Goal: Task Accomplishment & Management: Complete application form

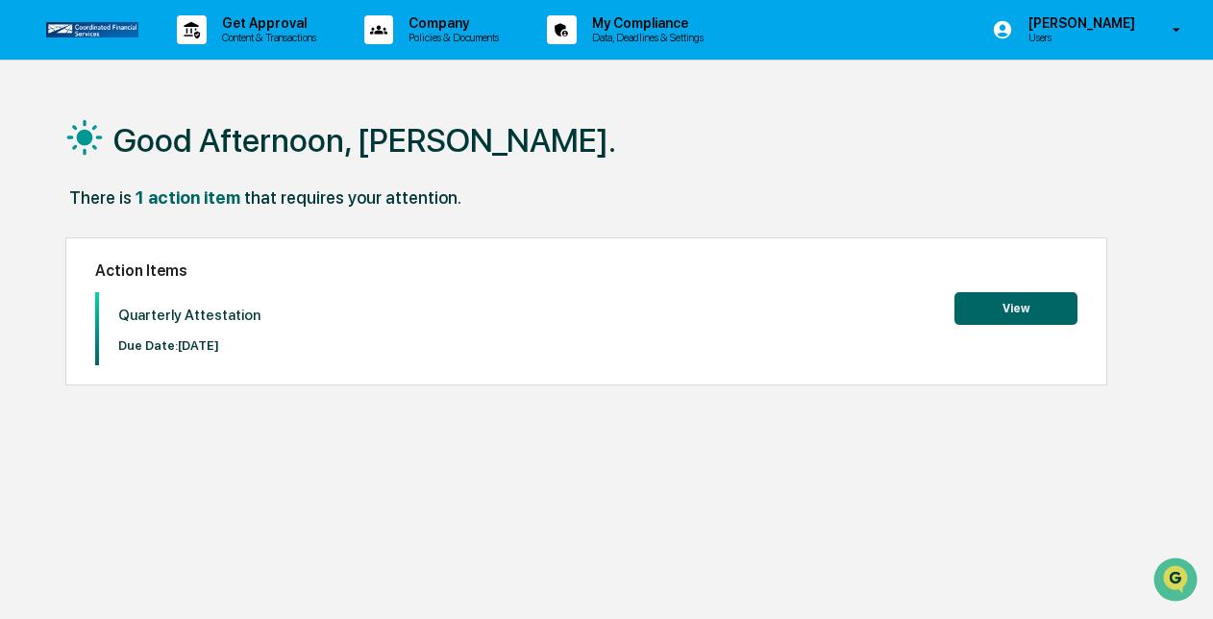
click at [1025, 310] on button "View" at bounding box center [1016, 308] width 123 height 33
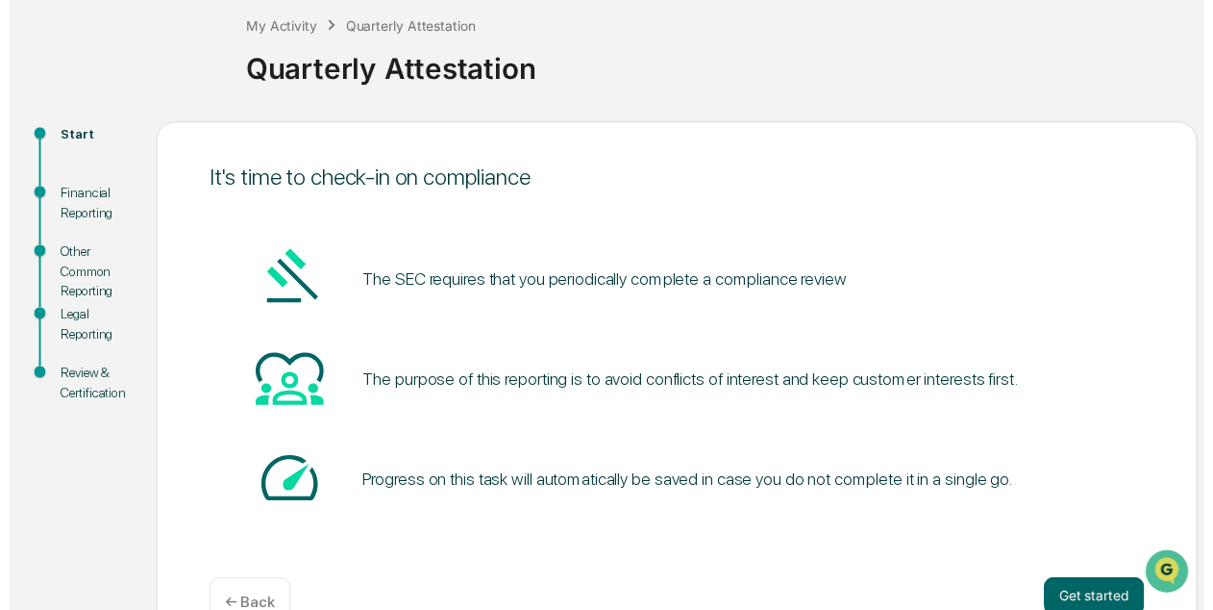
scroll to position [156, 0]
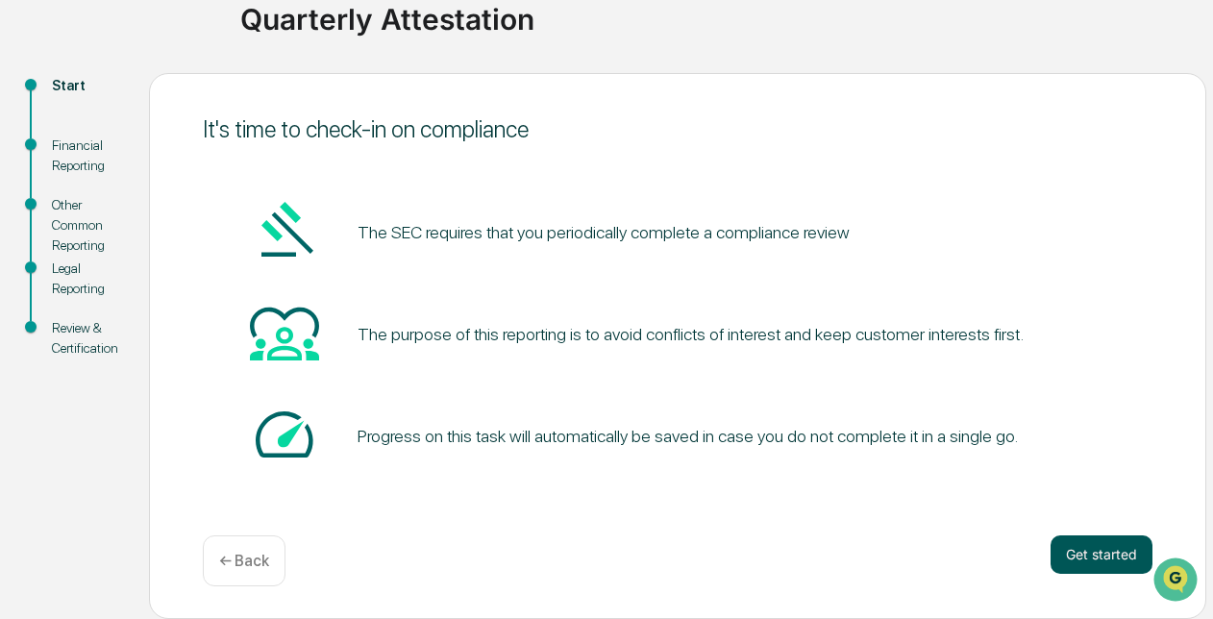
click at [1090, 560] on button "Get started" at bounding box center [1102, 555] width 102 height 38
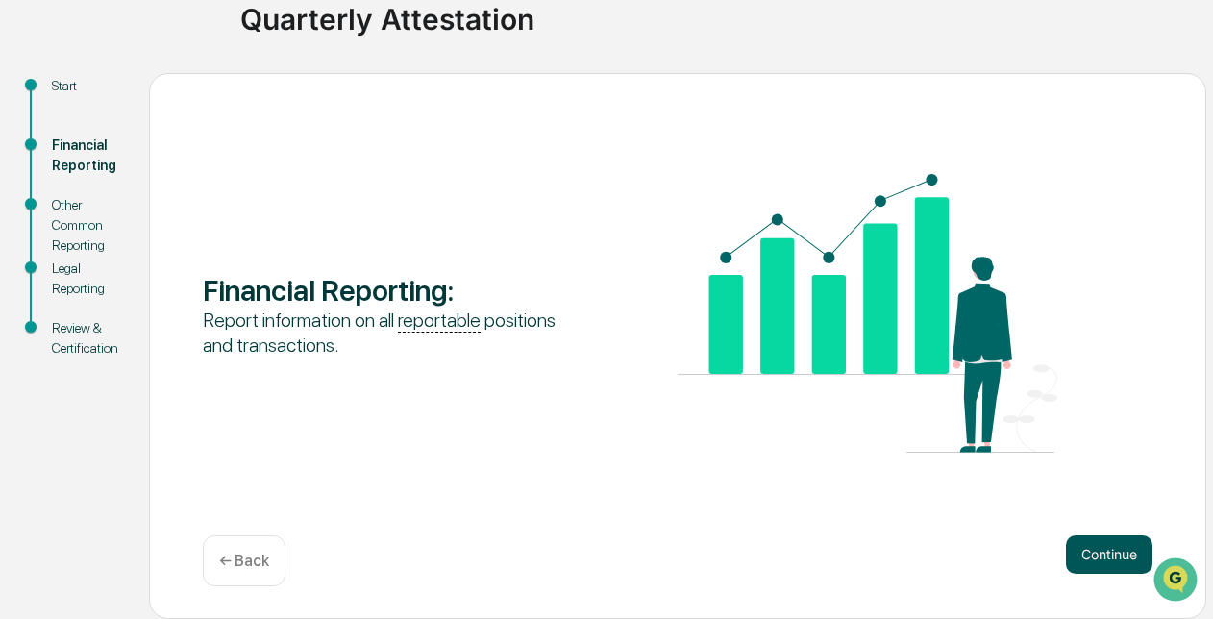
click at [1101, 555] on button "Continue" at bounding box center [1109, 555] width 87 height 38
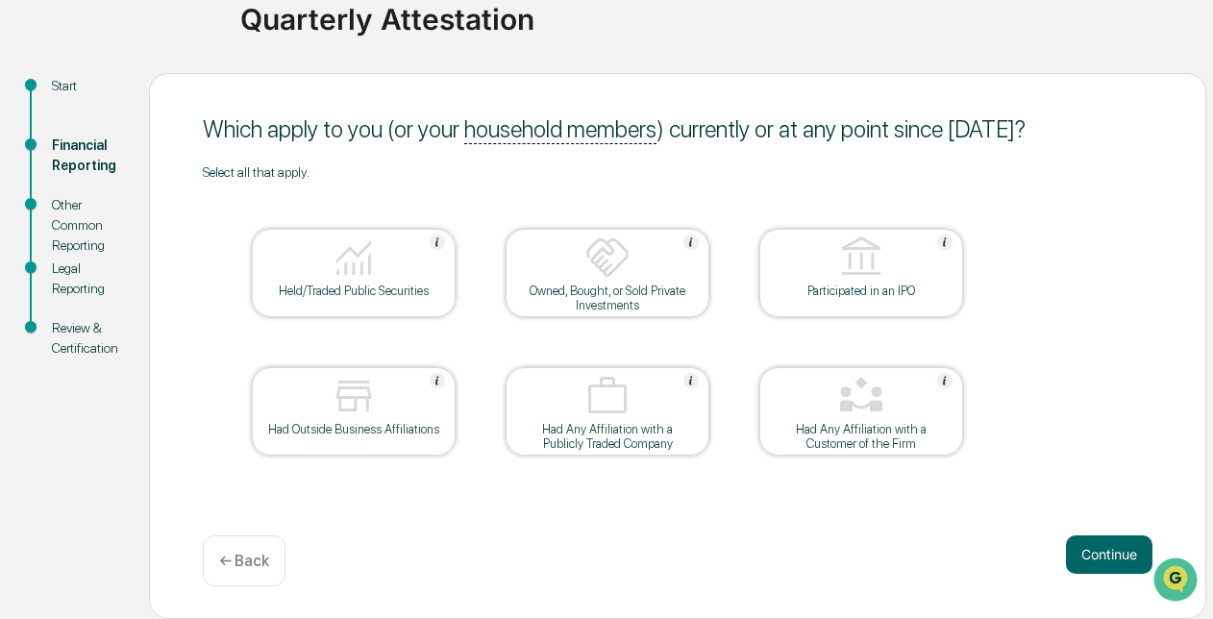
click at [346, 284] on div "Held/Traded Public Securities" at bounding box center [353, 291] width 173 height 14
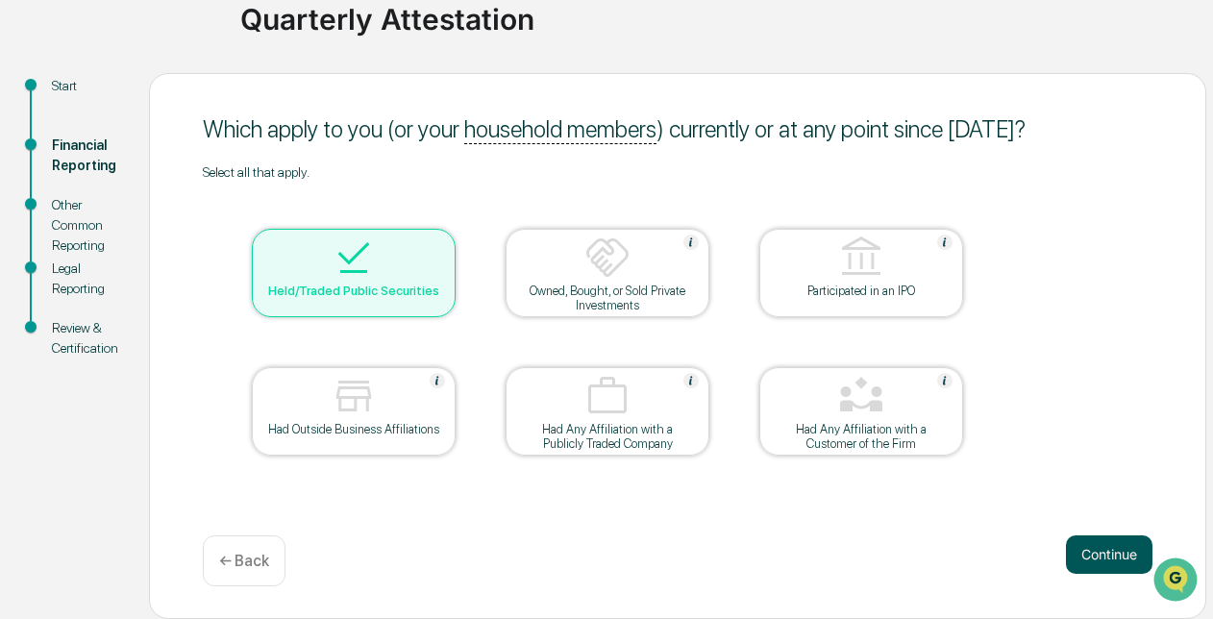
click at [1095, 556] on button "Continue" at bounding box center [1109, 555] width 87 height 38
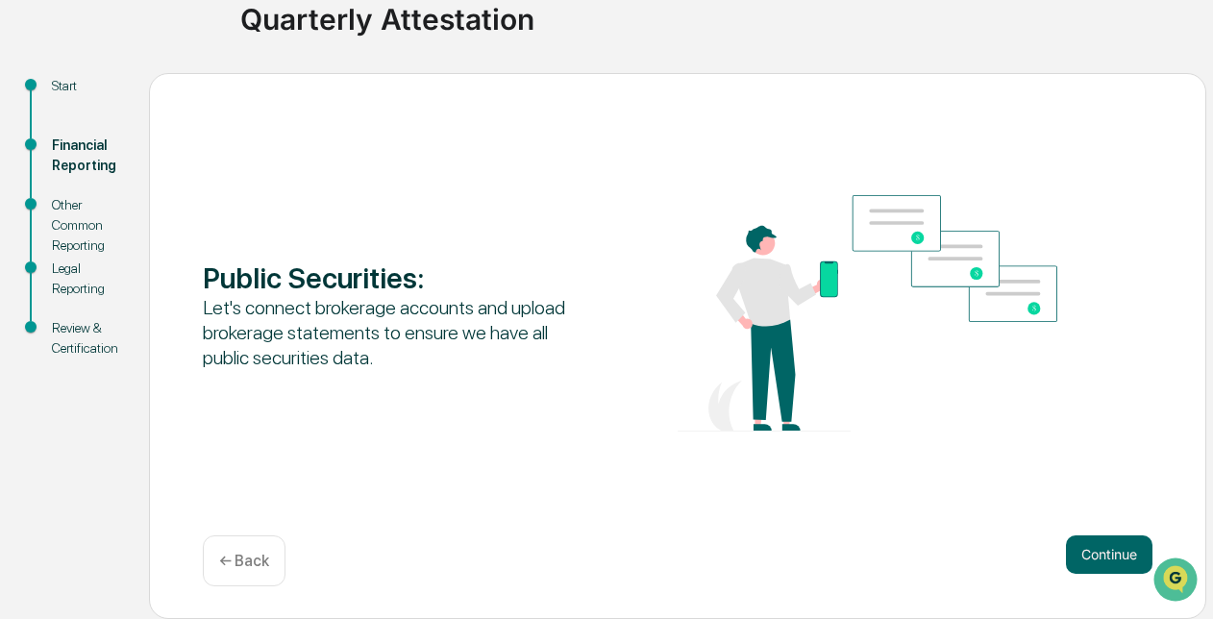
click at [259, 571] on div "← Back" at bounding box center [244, 561] width 83 height 51
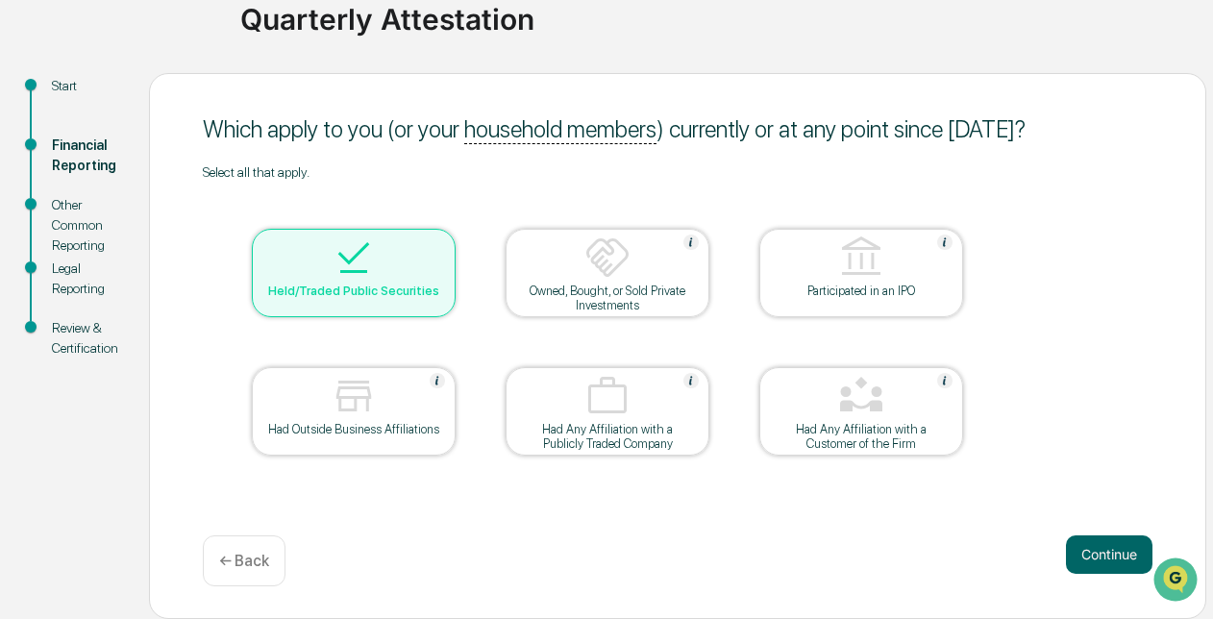
click at [367, 267] on img at bounding box center [354, 258] width 46 height 46
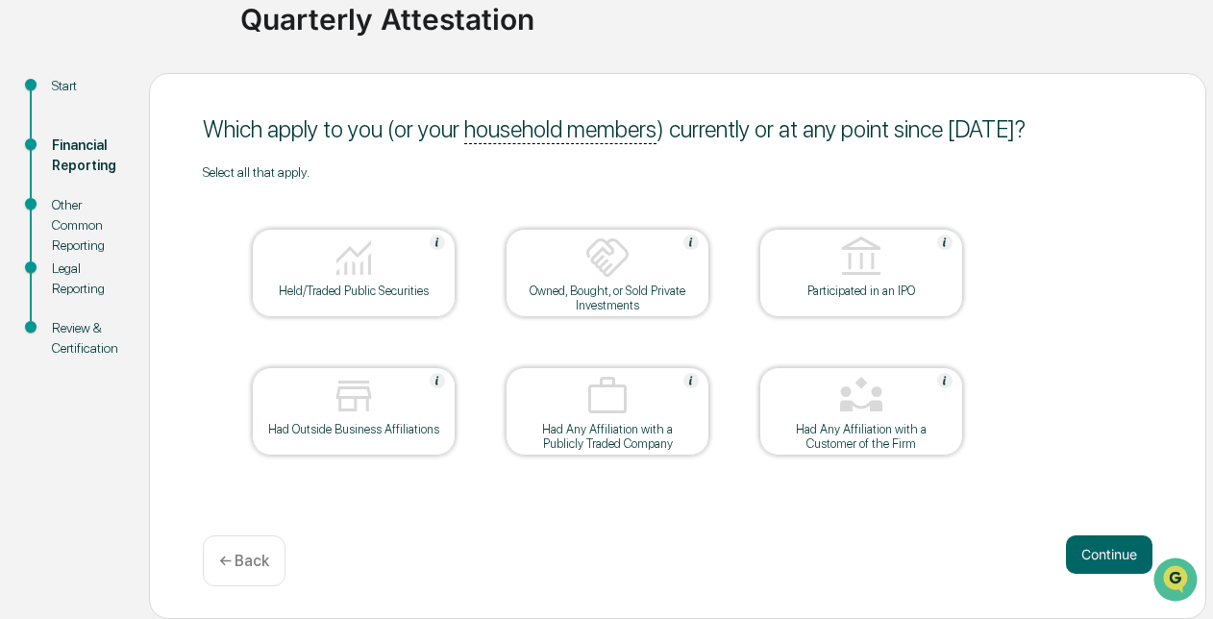
click at [337, 284] on div "Held/Traded Public Securities" at bounding box center [353, 291] width 173 height 14
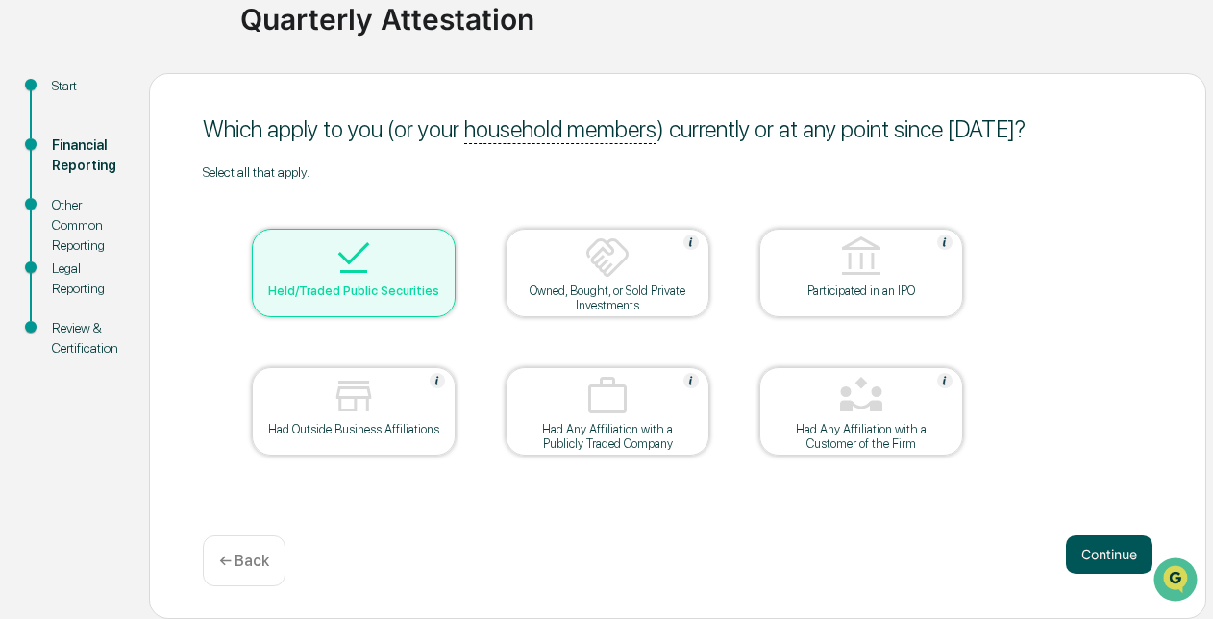
click at [1090, 555] on button "Continue" at bounding box center [1109, 555] width 87 height 38
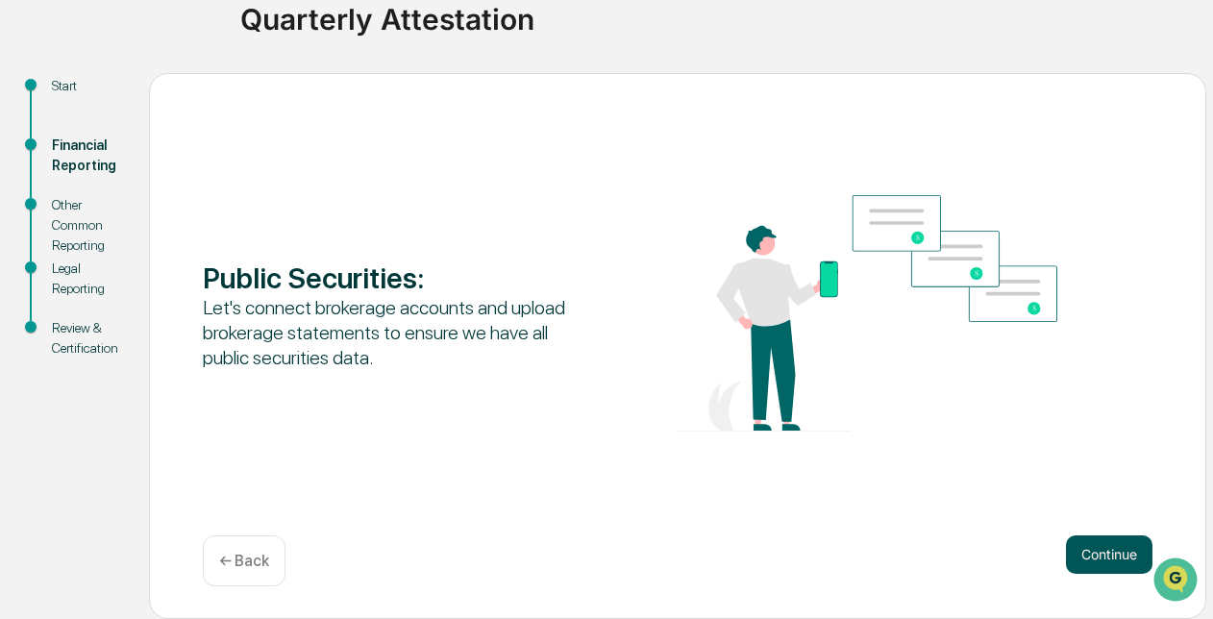
click at [1099, 555] on button "Continue" at bounding box center [1109, 555] width 87 height 38
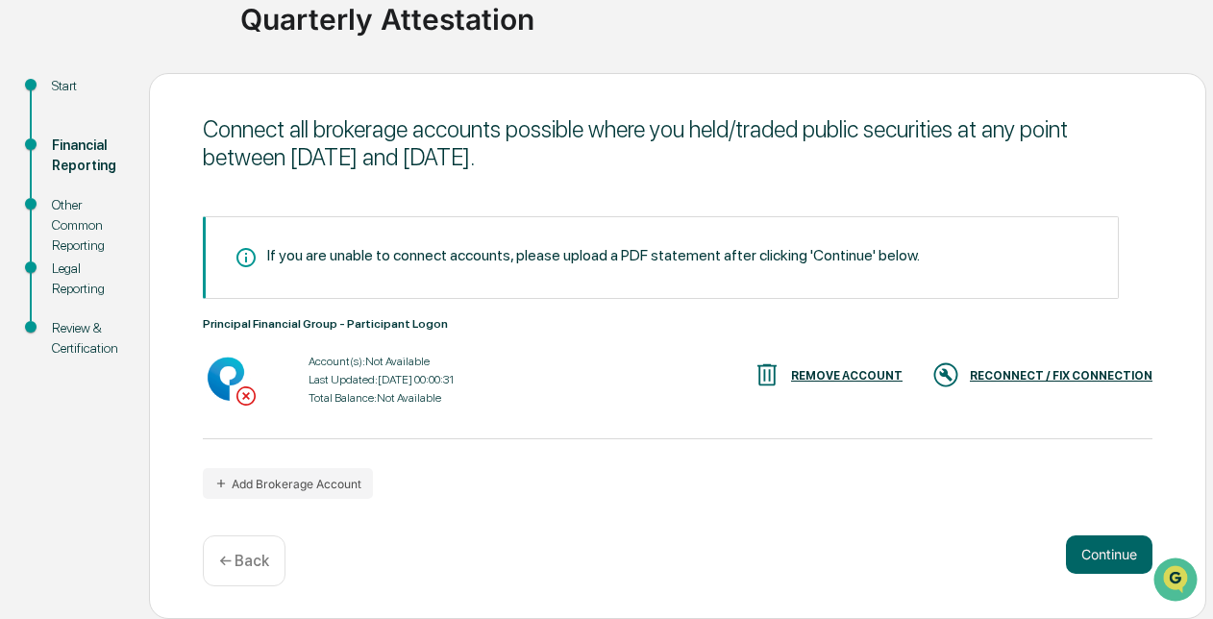
click at [1029, 378] on div "RECONNECT / FIX CONNECTION" at bounding box center [1061, 375] width 183 height 13
click at [1108, 552] on button "Continue" at bounding box center [1109, 555] width 87 height 38
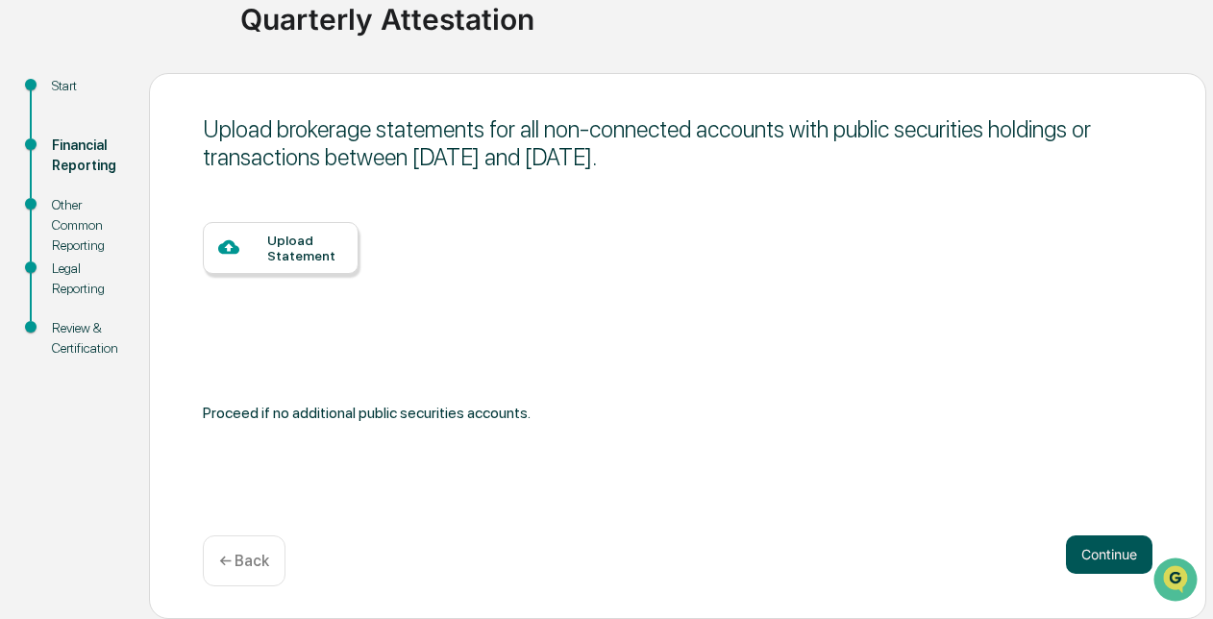
click at [1105, 554] on button "Continue" at bounding box center [1109, 555] width 87 height 38
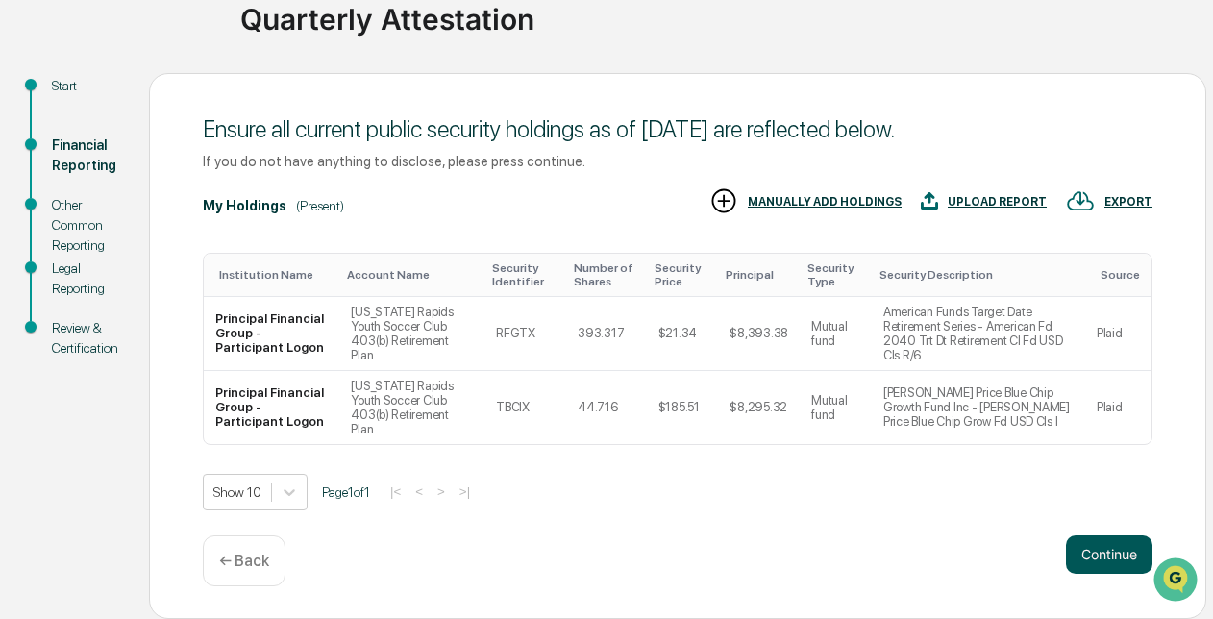
click at [1104, 554] on button "Continue" at bounding box center [1109, 555] width 87 height 38
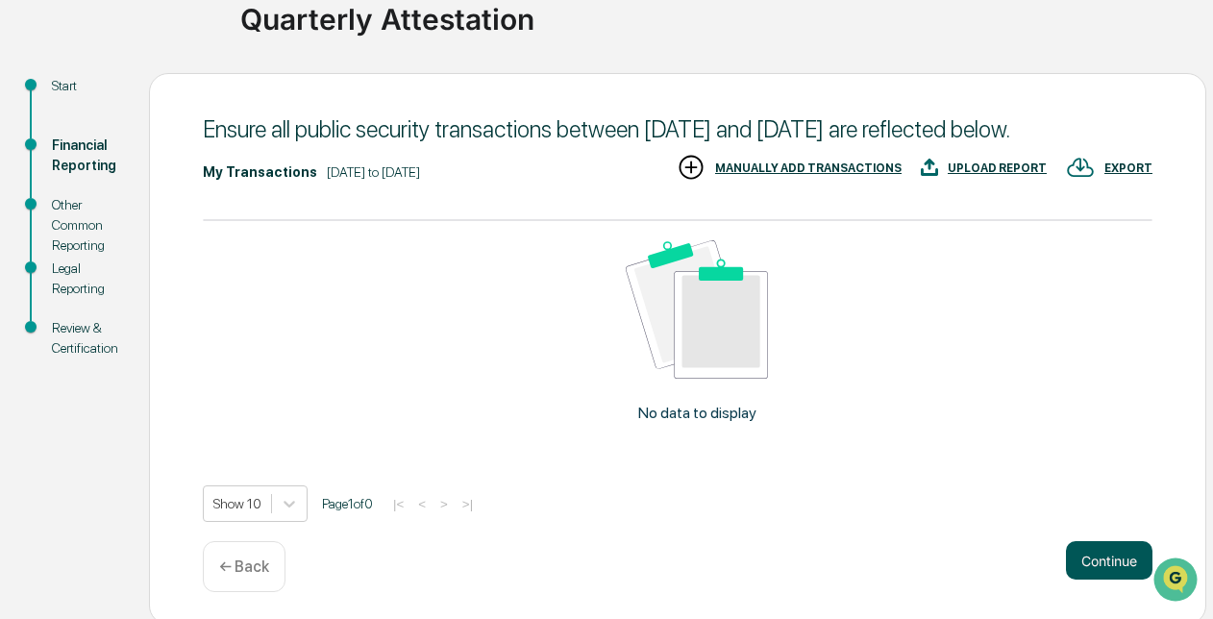
click at [1120, 580] on button "Continue" at bounding box center [1109, 560] width 87 height 38
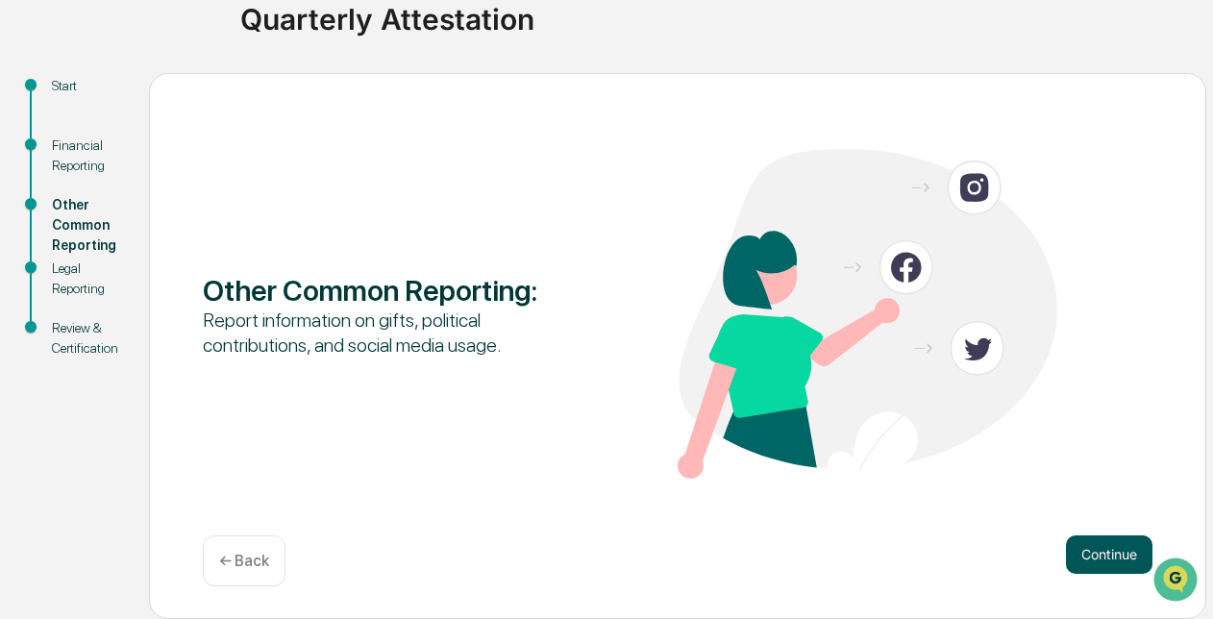
click at [1106, 560] on button "Continue" at bounding box center [1109, 555] width 87 height 38
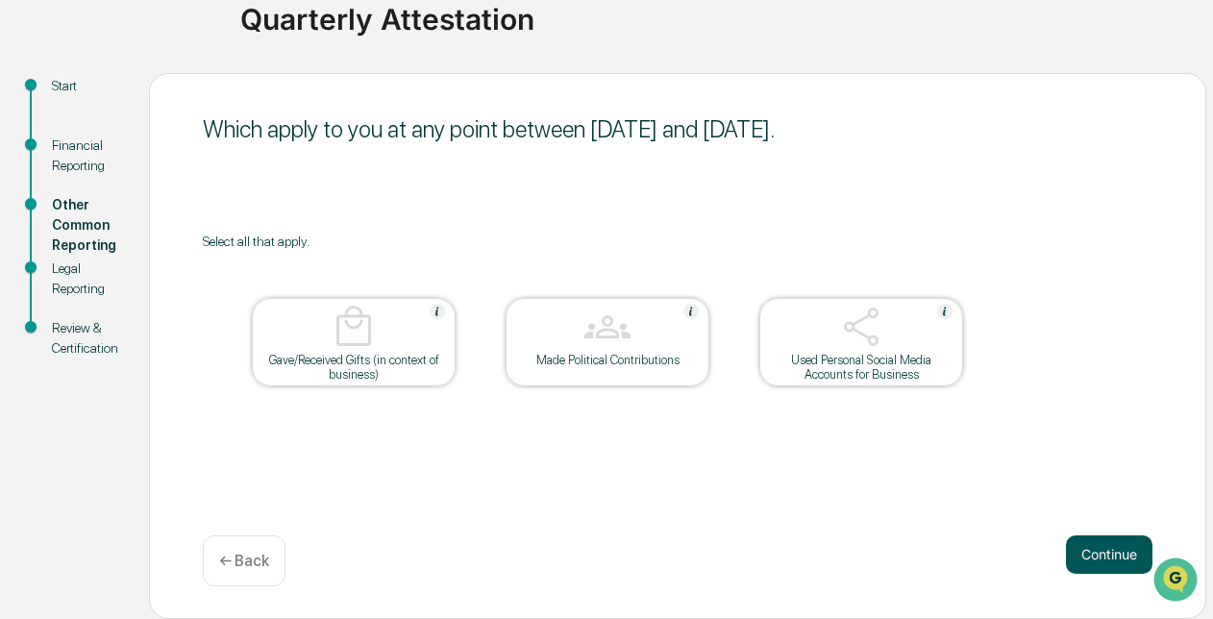
click at [1111, 561] on button "Continue" at bounding box center [1109, 555] width 87 height 38
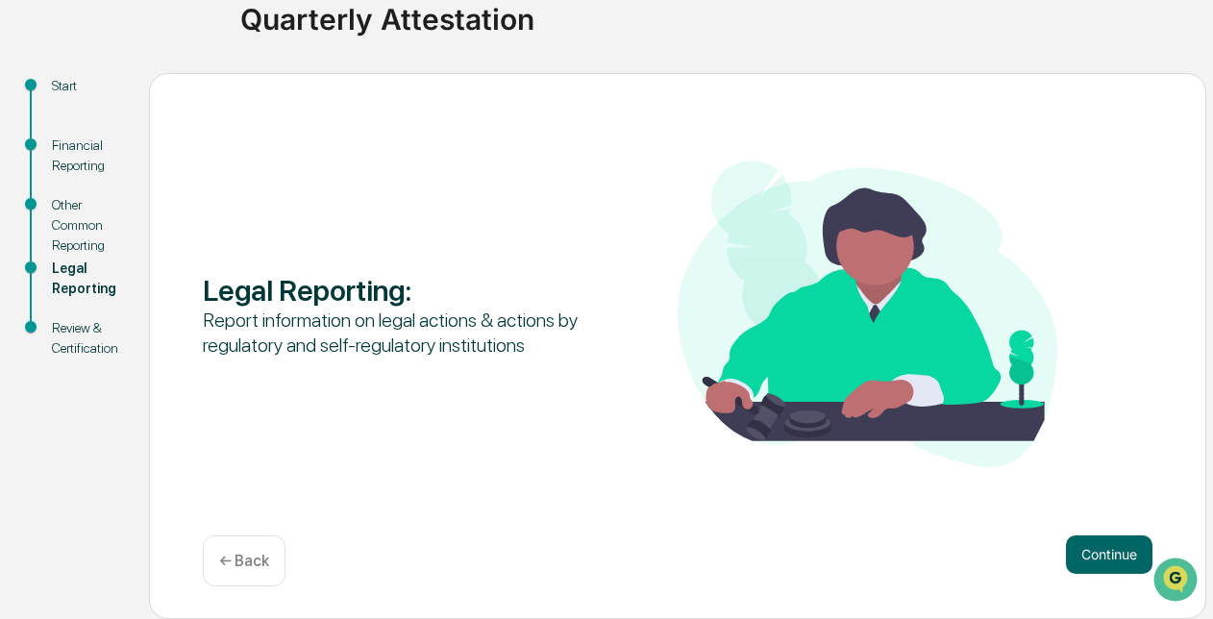
click at [1111, 561] on button "Continue" at bounding box center [1109, 555] width 87 height 38
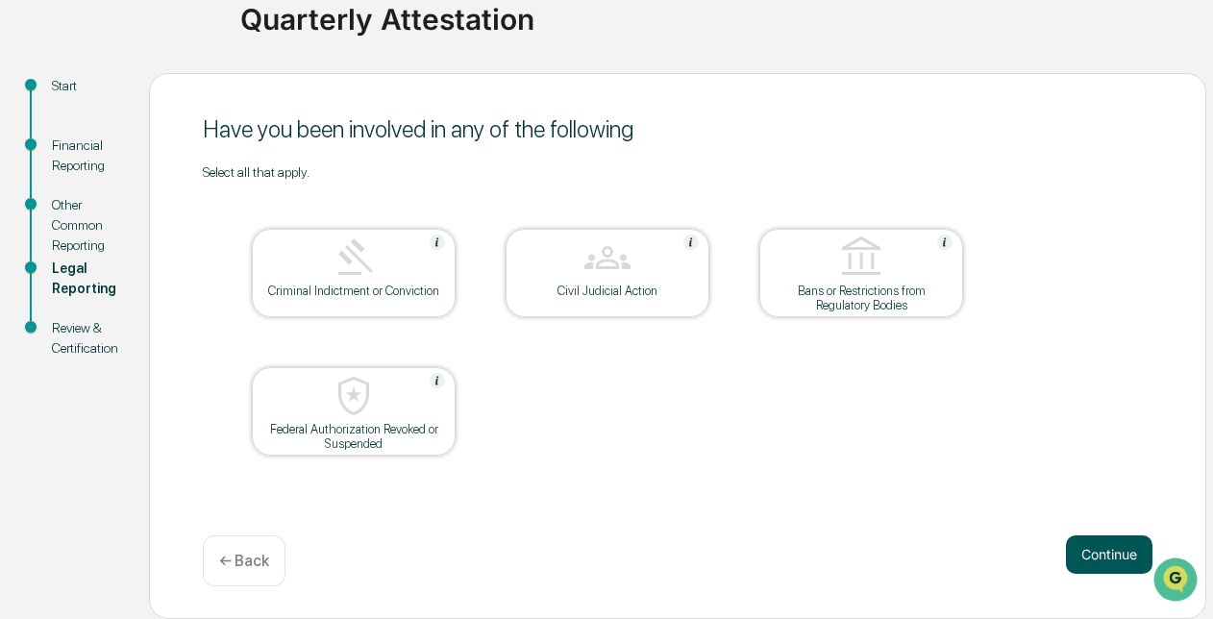
click at [1097, 554] on button "Continue" at bounding box center [1109, 555] width 87 height 38
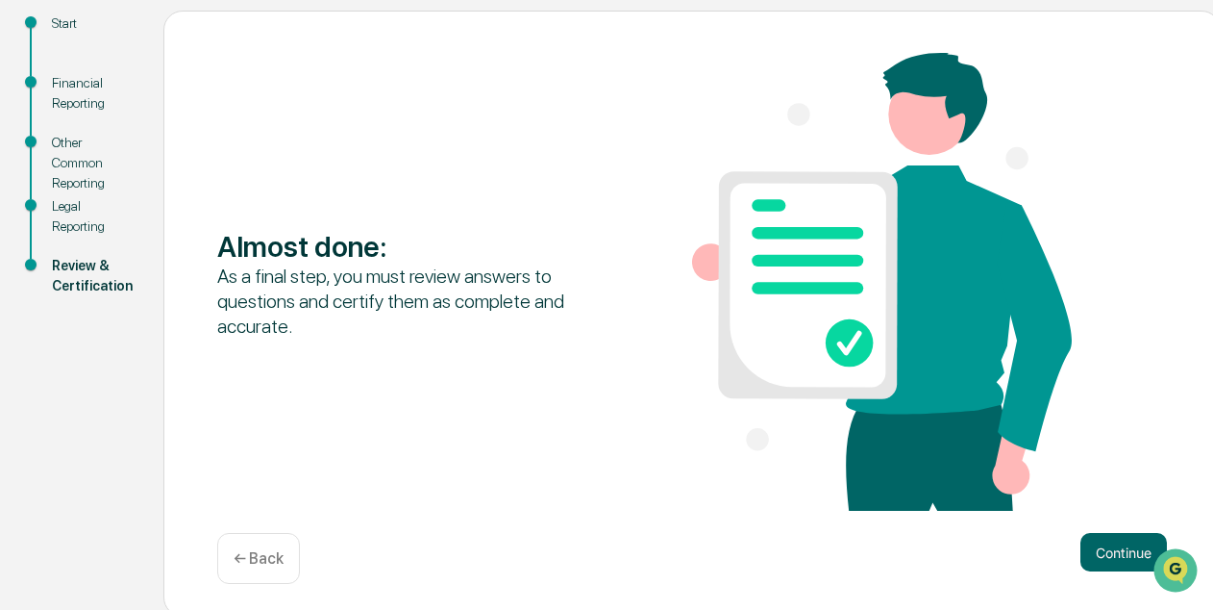
scroll to position [226, 0]
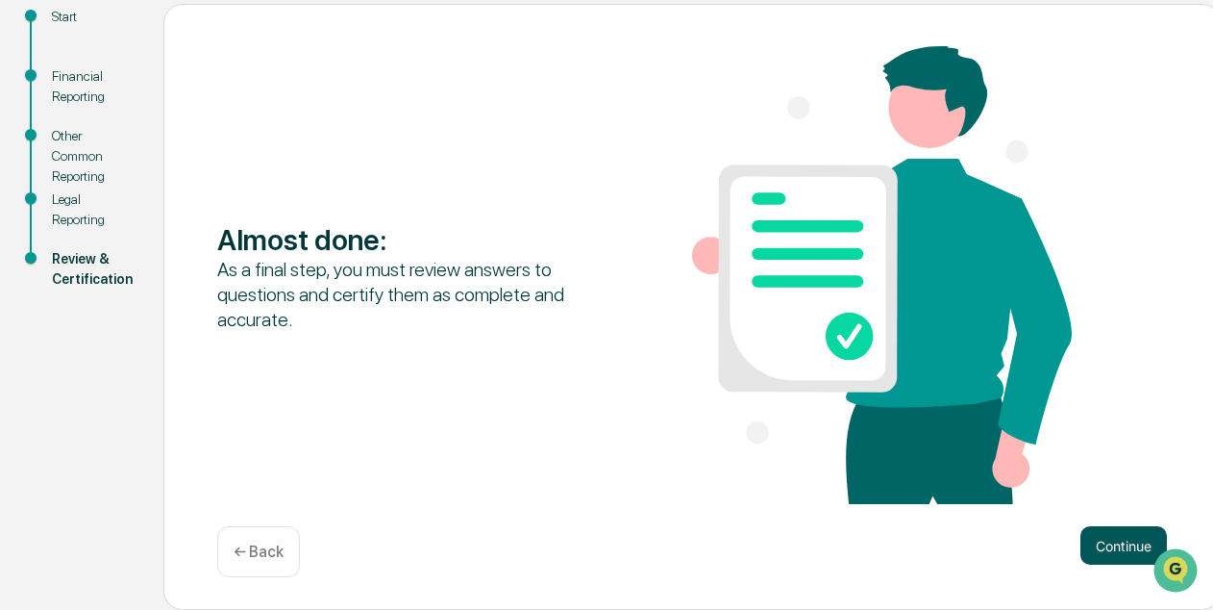
click at [1091, 542] on button "Continue" at bounding box center [1124, 545] width 87 height 38
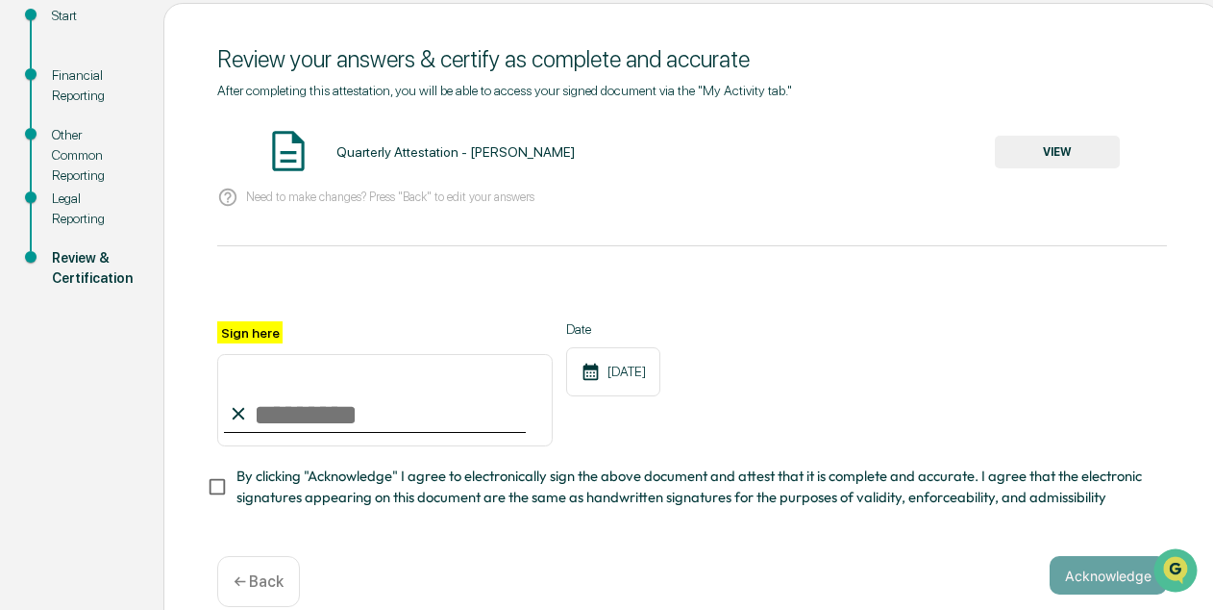
click at [309, 431] on input "Sign here" at bounding box center [385, 400] width 336 height 92
type input "*********"
click at [1089, 581] on button "Acknowledge" at bounding box center [1108, 575] width 117 height 38
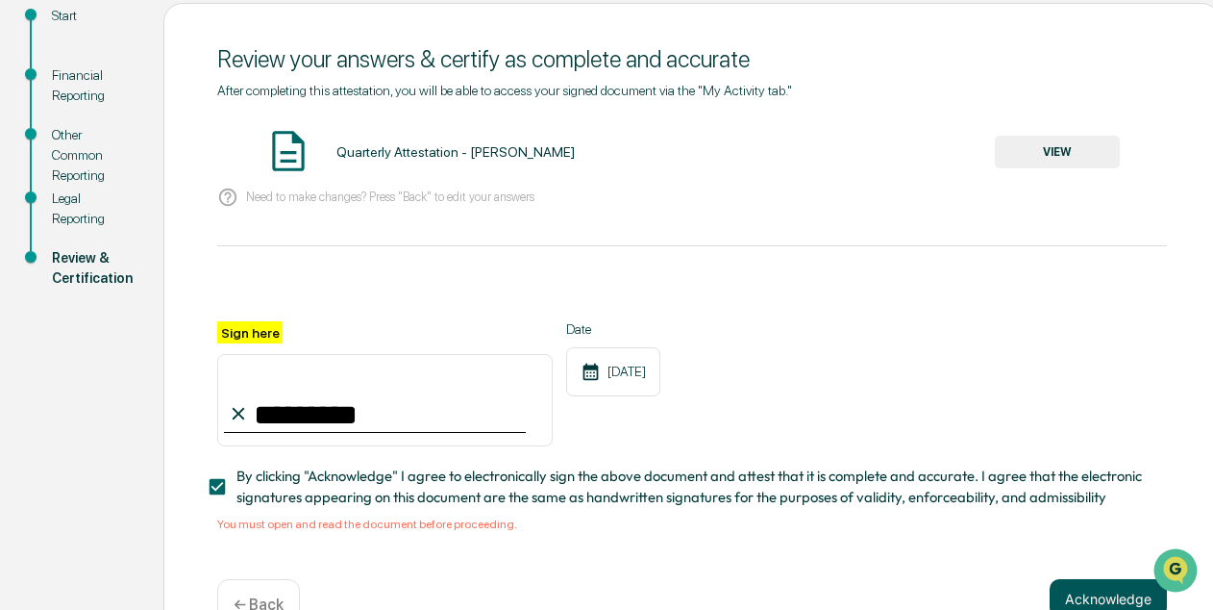
scroll to position [287, 0]
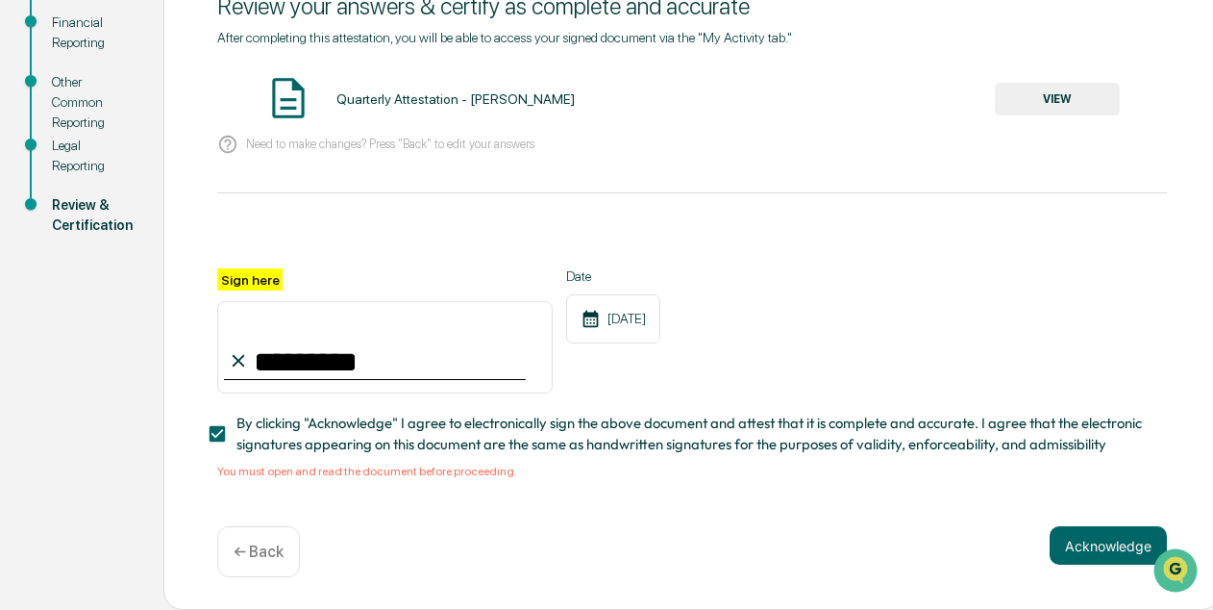
click at [280, 91] on img at bounding box center [288, 98] width 48 height 48
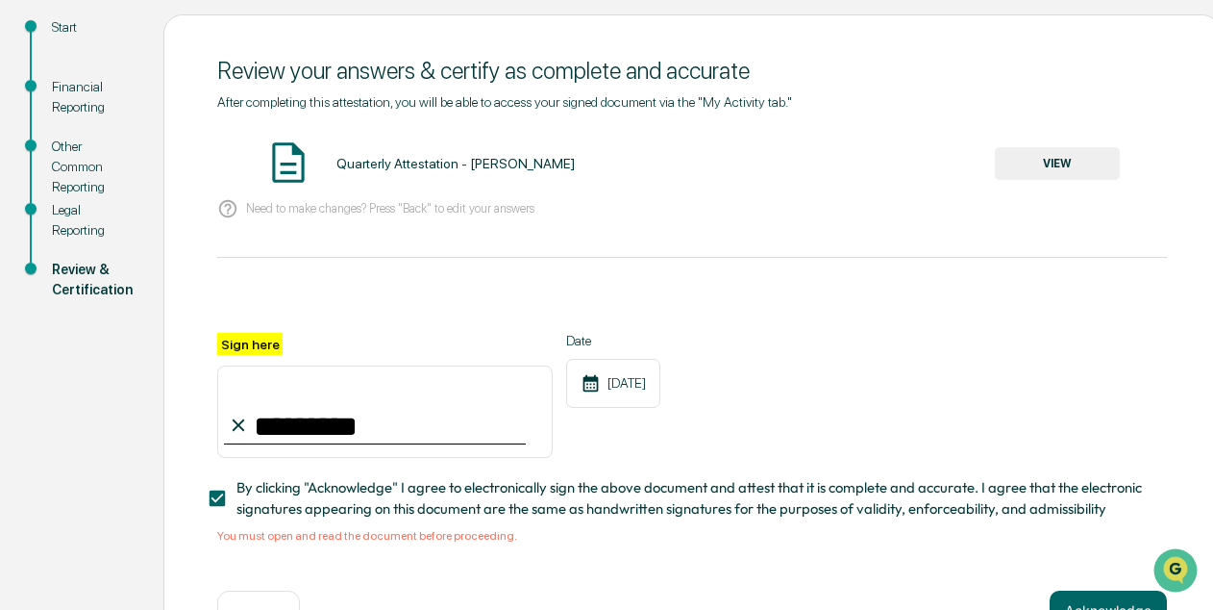
scroll to position [208, 0]
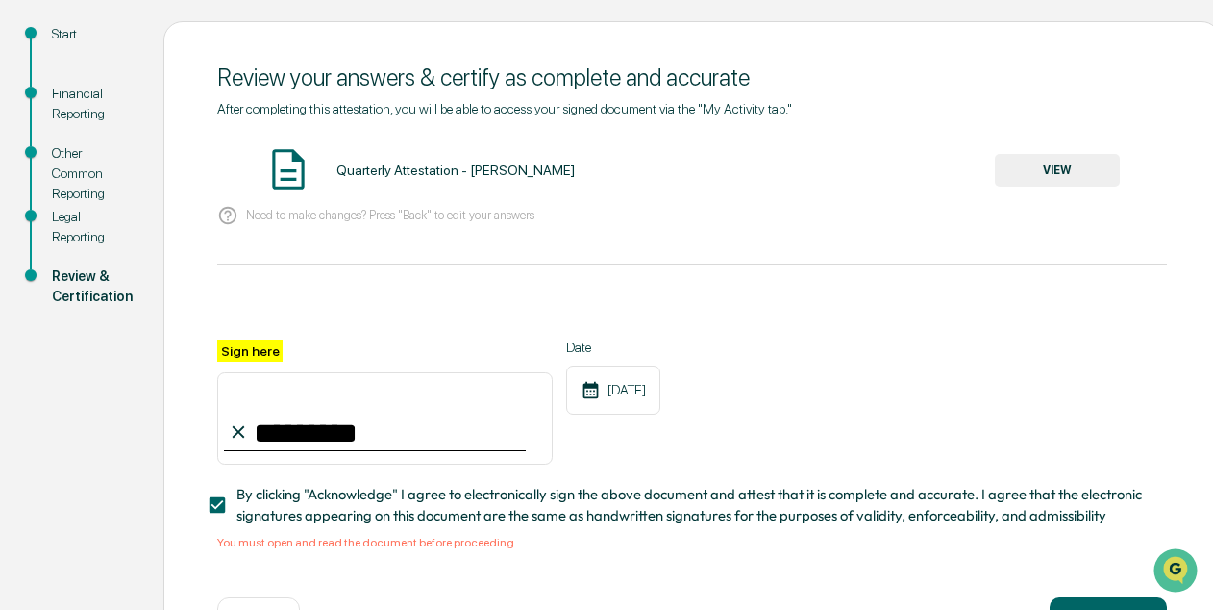
click at [1079, 168] on button "VIEW" at bounding box center [1057, 170] width 125 height 33
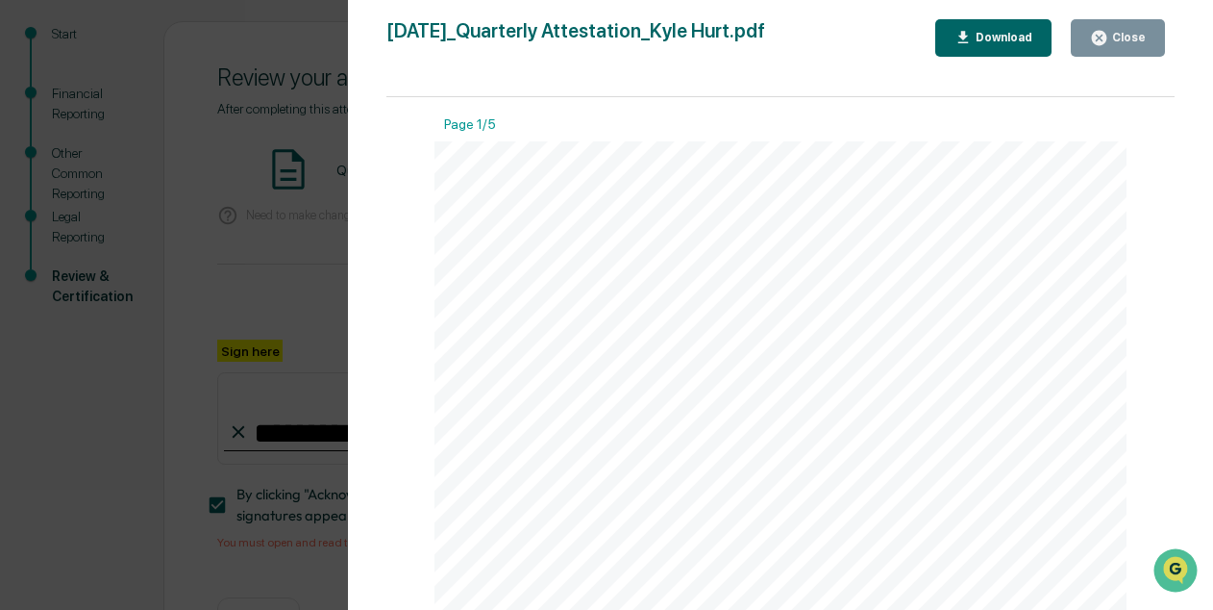
click at [1098, 35] on icon "button" at bounding box center [1099, 38] width 14 height 14
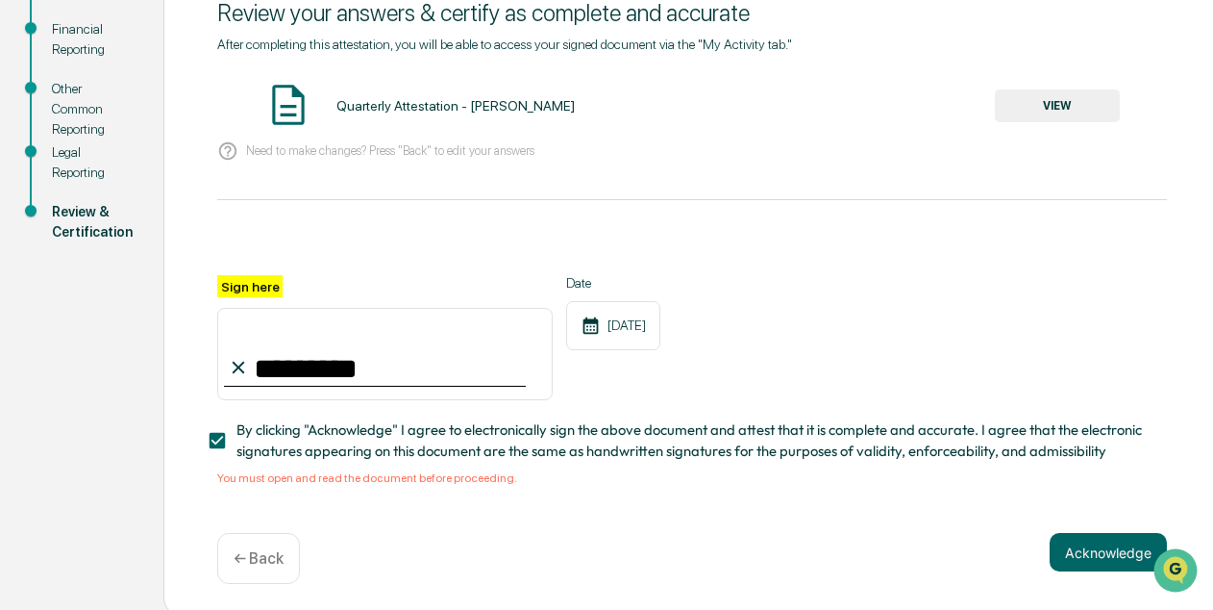
scroll to position [287, 0]
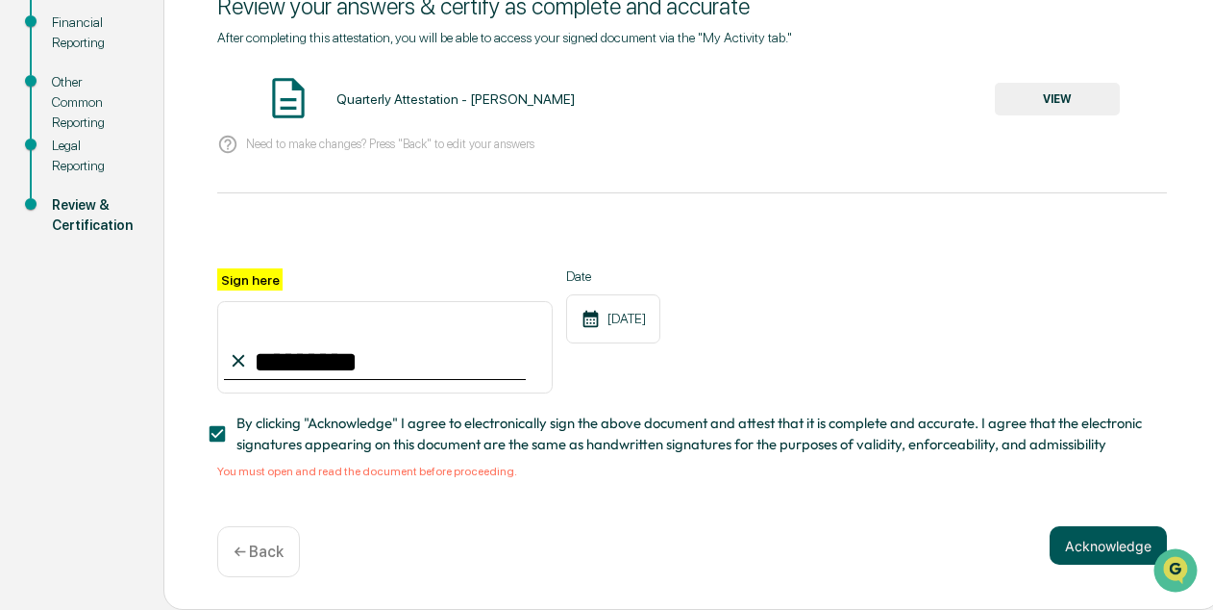
click at [1112, 549] on button "Acknowledge" at bounding box center [1108, 545] width 117 height 38
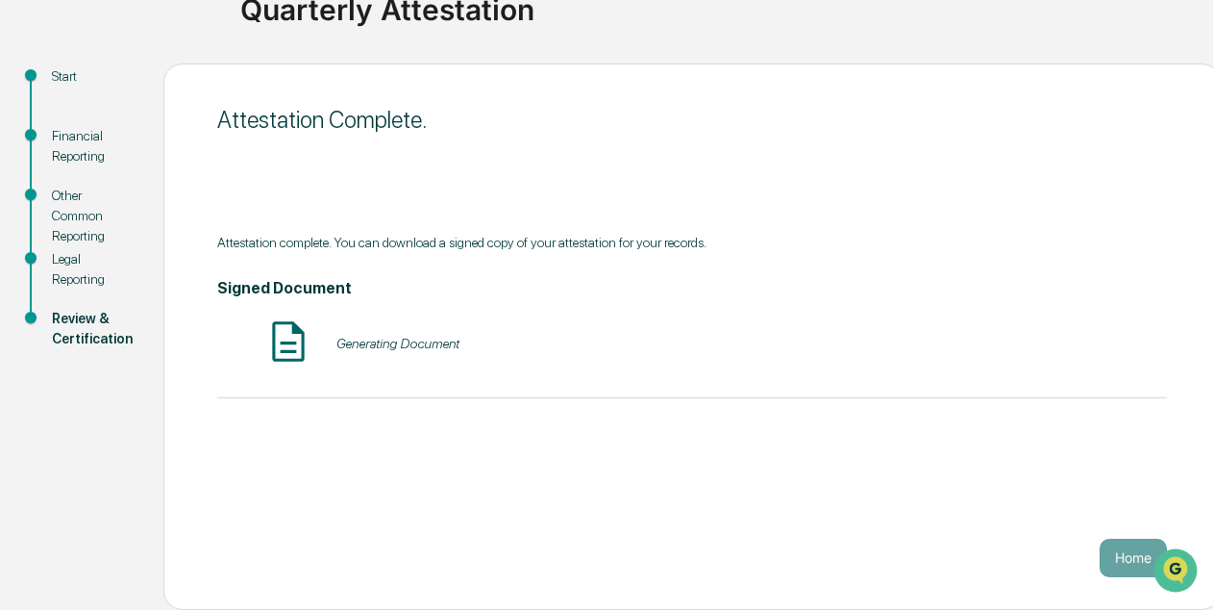
scroll to position [165, 0]
